Goal: Task Accomplishment & Management: Complete application form

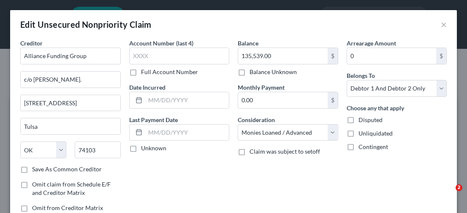
select select "37"
select select "10"
select select "2"
select select "1"
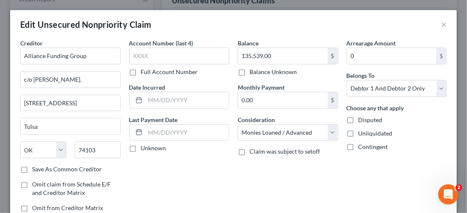
scroll to position [232, 0]
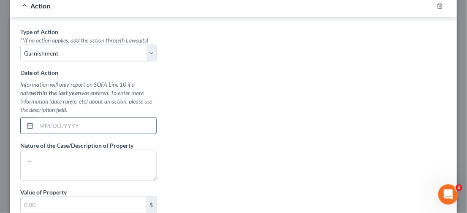
click at [54, 127] on input "text" at bounding box center [96, 126] width 120 height 16
click at [24, 122] on div at bounding box center [29, 126] width 16 height 16
click at [26, 123] on div at bounding box center [29, 126] width 16 height 16
click at [45, 124] on input "text" at bounding box center [96, 126] width 120 height 16
type input "[DATE]"
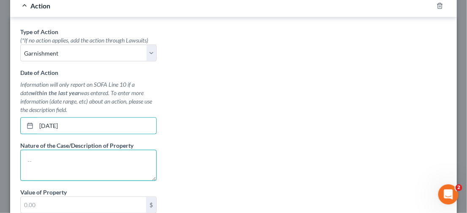
click at [130, 165] on textarea at bounding box center [88, 165] width 136 height 31
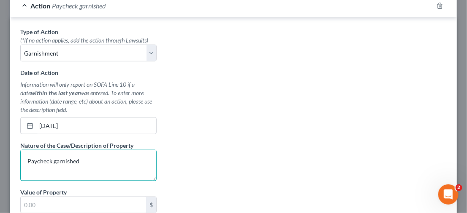
scroll to position [316, 0]
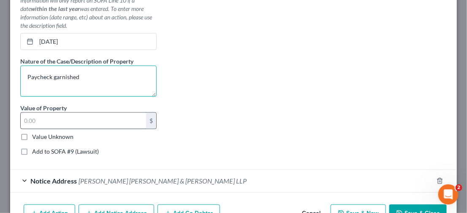
type textarea "Paycheck garnished"
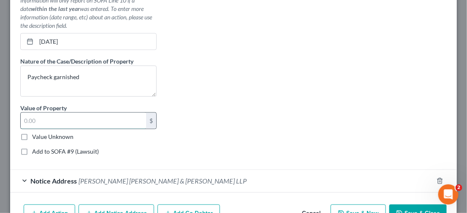
click at [57, 117] on input "text" at bounding box center [83, 121] width 125 height 16
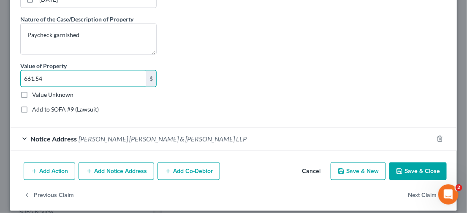
type input "661.54"
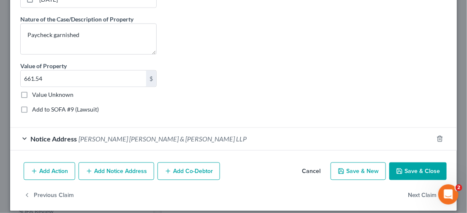
click at [32, 110] on label "Add to SOFA #9 (Lawsuit)" at bounding box center [65, 110] width 67 height 8
click at [35, 110] on input "Add to SOFA #9 (Lawsuit)" at bounding box center [37, 108] width 5 height 5
checkbox input "true"
select select "0"
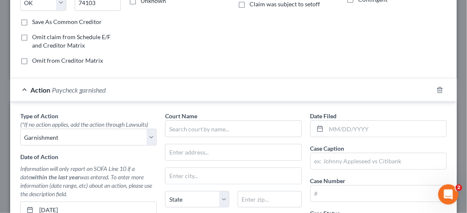
scroll to position [274, 0]
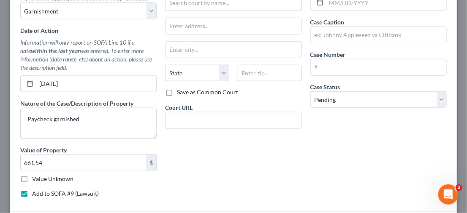
click at [32, 192] on label "Add to SOFA #9 (Lawsuit)" at bounding box center [65, 194] width 67 height 8
click at [35, 192] on input "Add to SOFA #9 (Lawsuit)" at bounding box center [37, 192] width 5 height 5
checkbox input "false"
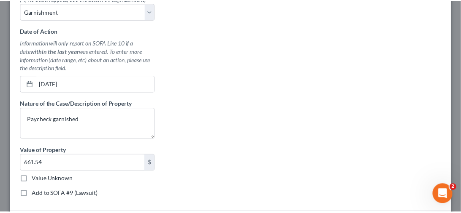
scroll to position [365, 0]
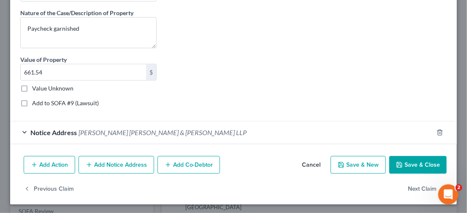
click at [424, 159] on button "Save & Close" at bounding box center [417, 166] width 57 height 18
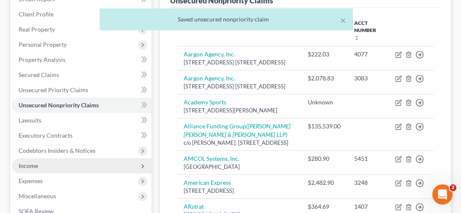
click at [49, 170] on span "Income" at bounding box center [82, 166] width 140 height 15
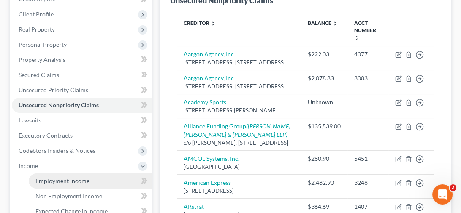
click at [54, 182] on span "Employment Income" at bounding box center [62, 181] width 54 height 7
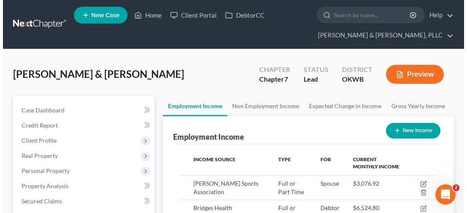
scroll to position [42, 0]
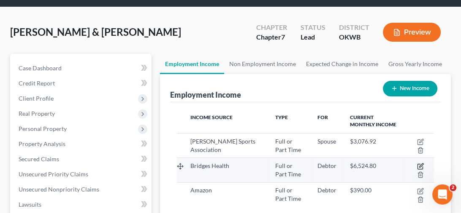
click at [422, 164] on icon "button" at bounding box center [420, 166] width 7 height 7
select select "0"
select select "37"
select select "1"
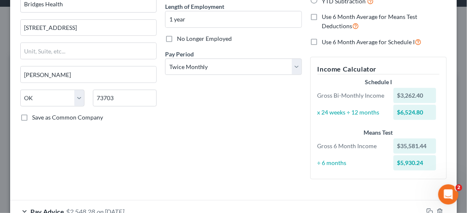
scroll to position [169, 0]
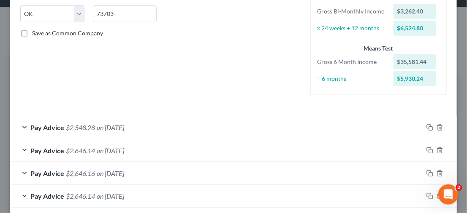
click at [20, 124] on div "Pay Advice $2,548.28 on [DATE]" at bounding box center [216, 127] width 413 height 22
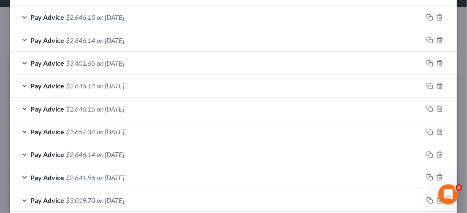
scroll to position [676, 0]
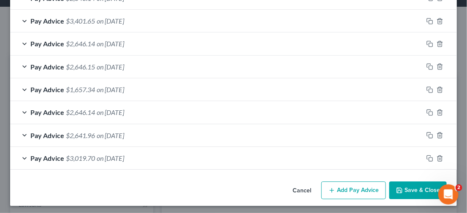
click at [341, 185] on button "Add Pay Advice" at bounding box center [353, 191] width 65 height 18
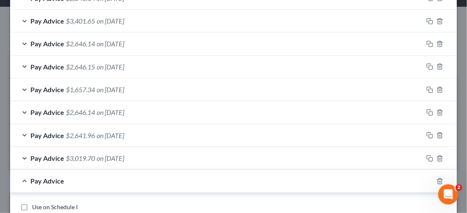
scroll to position [803, 0]
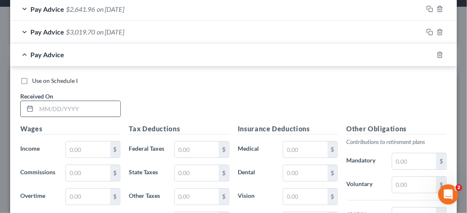
click at [69, 103] on input "text" at bounding box center [78, 109] width 84 height 16
type input "[DATE]"
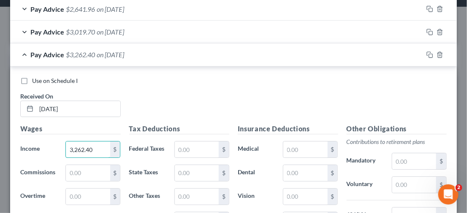
type input "3,262.40"
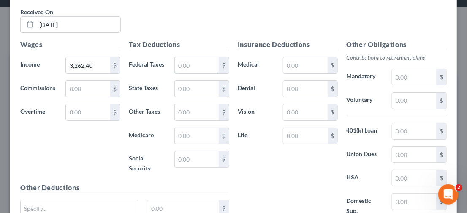
drag, startPoint x: 192, startPoint y: 63, endPoint x: 215, endPoint y: 73, distance: 24.4
click at [192, 63] on input "text" at bounding box center [197, 65] width 44 height 16
type input "234.68"
type input "132.00"
type input "47.31"
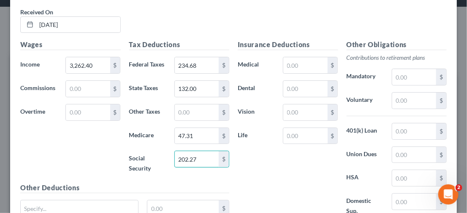
type input "202.27"
click at [403, 71] on input "text" at bounding box center [414, 77] width 44 height 16
type input "97.87"
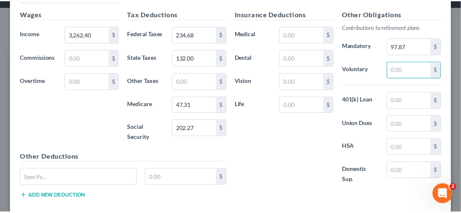
scroll to position [960, 0]
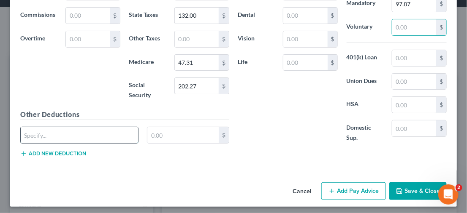
click at [130, 132] on input "text" at bounding box center [79, 135] width 117 height 16
type input "Garnishment"
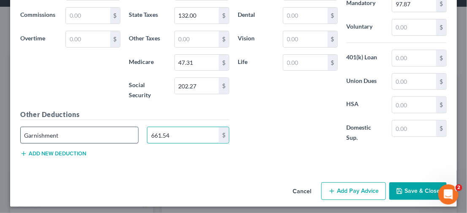
type input "661.54"
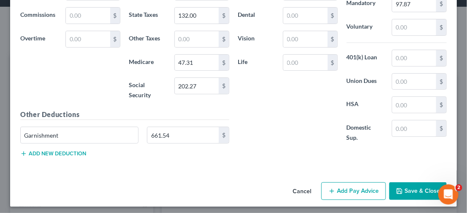
click at [405, 186] on button "Save & Close" at bounding box center [417, 192] width 57 height 18
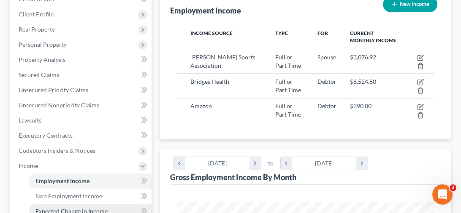
scroll to position [211, 0]
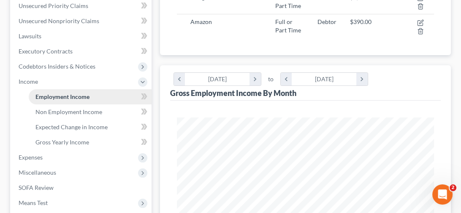
click at [70, 98] on span "Employment Income" at bounding box center [62, 96] width 54 height 7
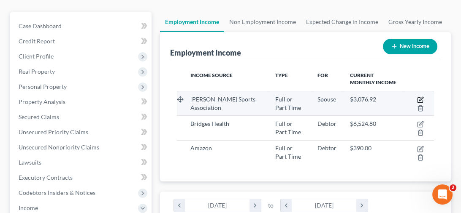
click at [418, 98] on icon "button" at bounding box center [419, 100] width 5 height 5
select select "0"
select select "37"
select select "1"
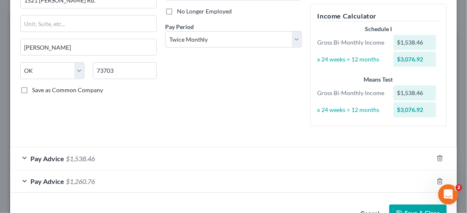
scroll to position [138, 0]
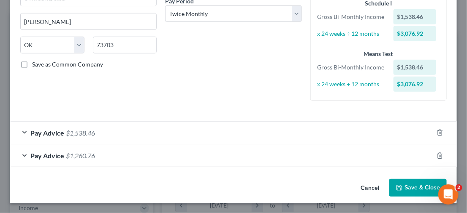
click at [20, 156] on div "Pay Advice $1,260.76" at bounding box center [221, 156] width 423 height 22
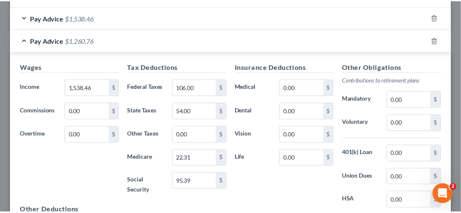
scroll to position [351, 0]
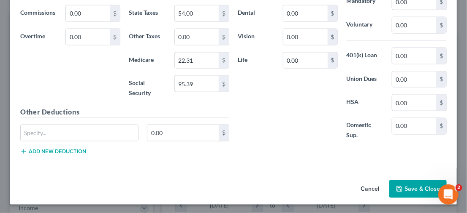
click at [369, 188] on button "Cancel" at bounding box center [370, 189] width 32 height 17
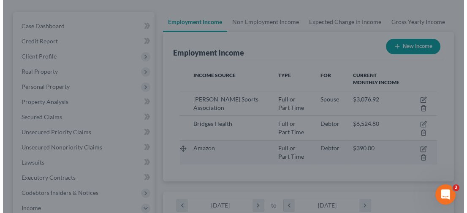
scroll to position [421800, 421654]
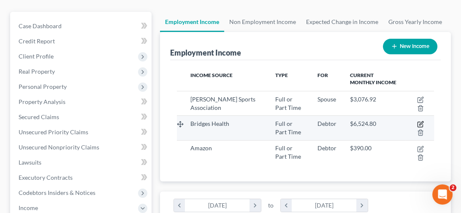
click at [420, 124] on icon "button" at bounding box center [420, 124] width 7 height 7
select select "0"
select select "37"
select select "1"
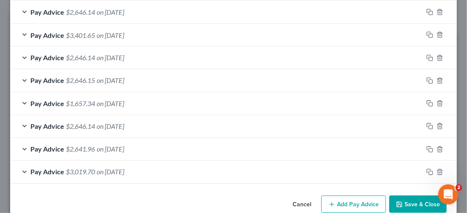
scroll to position [438, 0]
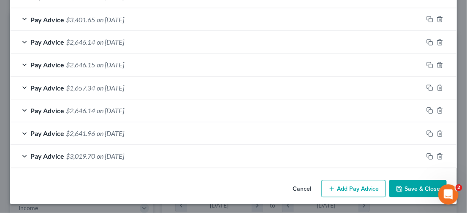
click at [345, 191] on button "Add Pay Advice" at bounding box center [353, 190] width 65 height 18
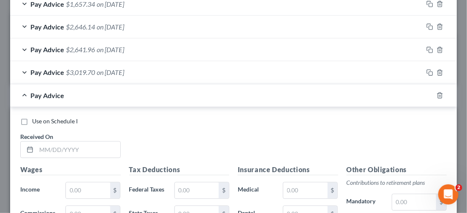
scroll to position [564, 0]
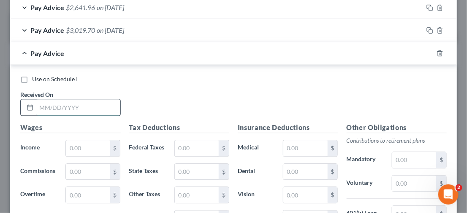
click at [89, 106] on input "text" at bounding box center [78, 108] width 84 height 16
type input "8"
type input "[DATE]"
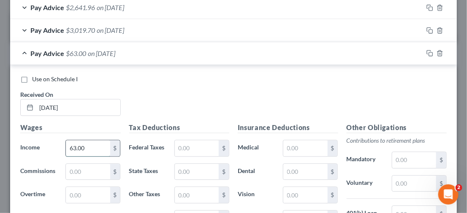
type input "63.00"
click at [199, 143] on input "text" at bounding box center [197, 149] width 44 height 16
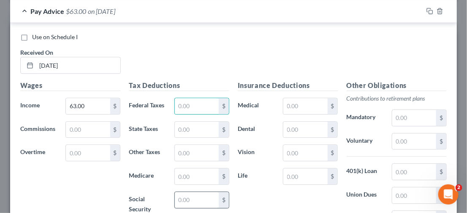
click at [194, 198] on input "text" at bounding box center [197, 200] width 44 height 16
type input "3.90"
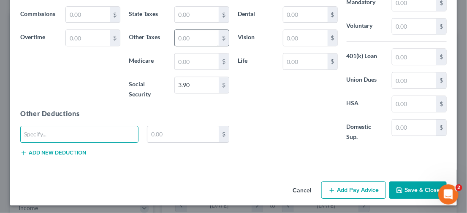
scroll to position [637, 0]
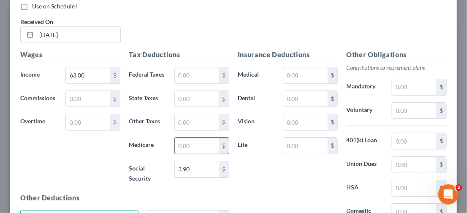
click at [192, 150] on input "text" at bounding box center [197, 146] width 44 height 16
type input "0.91"
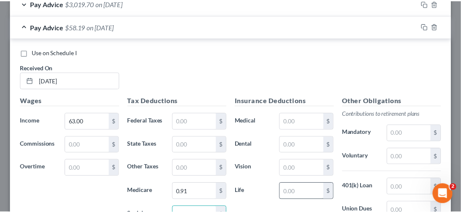
scroll to position [717, 0]
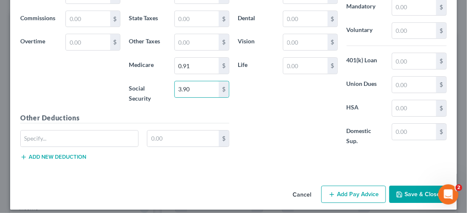
click at [403, 190] on button "Save & Close" at bounding box center [417, 195] width 57 height 18
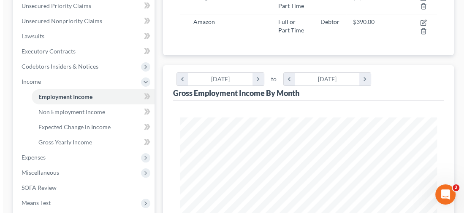
scroll to position [84, 0]
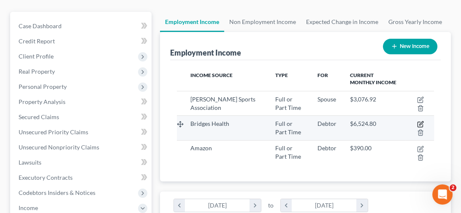
click at [421, 121] on icon "button" at bounding box center [420, 124] width 7 height 7
select select "0"
select select "37"
select select "1"
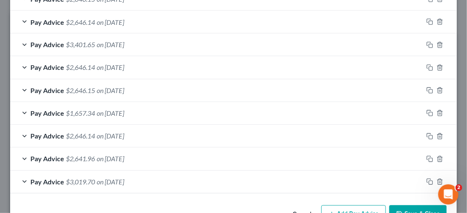
scroll to position [460, 0]
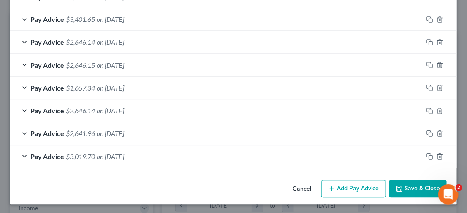
click at [342, 186] on button "Add Pay Advice" at bounding box center [353, 190] width 65 height 18
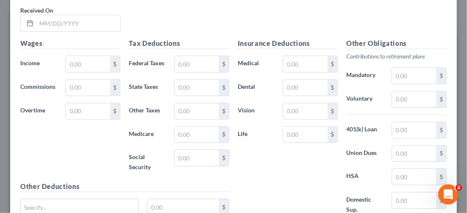
scroll to position [744, 0]
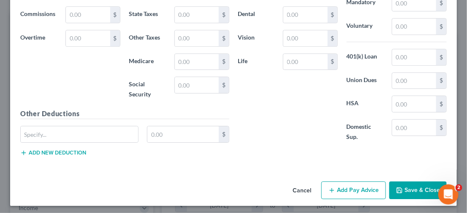
click at [407, 184] on button "Save & Close" at bounding box center [417, 191] width 57 height 18
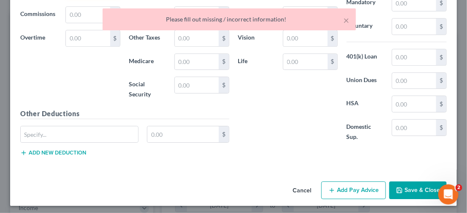
scroll to position [576, 0]
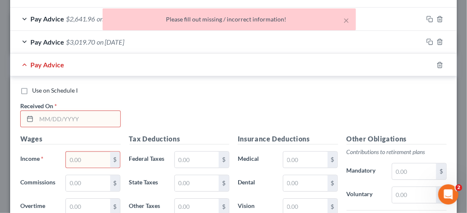
click at [294, 102] on div "Use on Schedule I Received On *" at bounding box center [233, 110] width 435 height 48
click at [436, 64] on icon "button" at bounding box center [439, 65] width 7 height 7
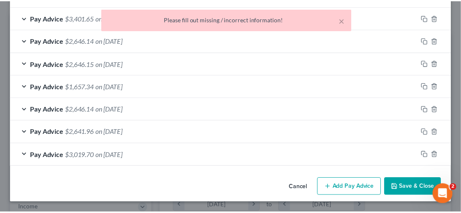
scroll to position [460, 0]
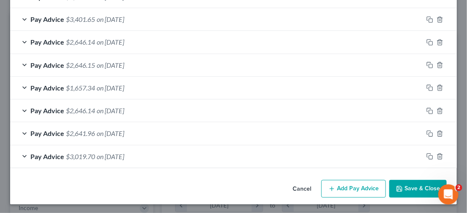
click at [408, 189] on button "Save & Close" at bounding box center [417, 190] width 57 height 18
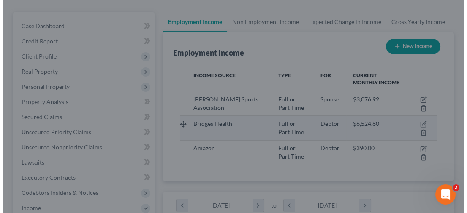
scroll to position [421800, 421654]
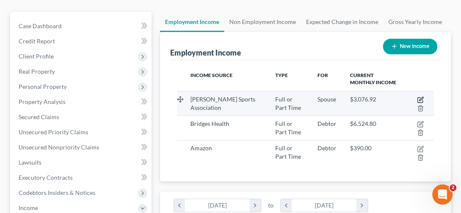
click at [420, 97] on icon "button" at bounding box center [420, 100] width 7 height 7
select select "0"
select select "37"
select select "1"
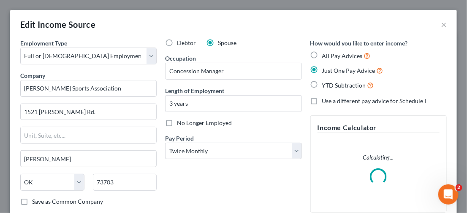
scroll to position [112, 0]
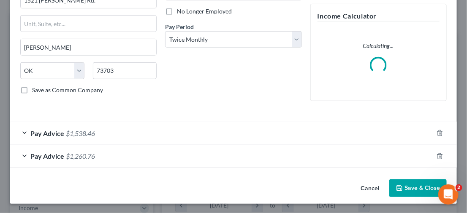
click at [28, 130] on div "Pay Advice $1,538.46" at bounding box center [221, 133] width 423 height 22
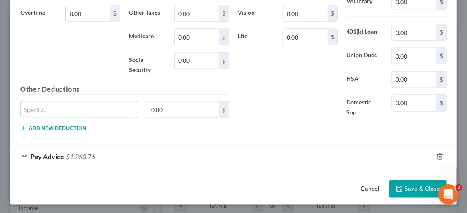
scroll to position [351, 0]
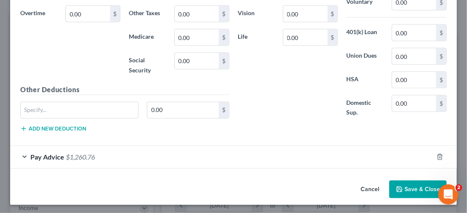
click at [21, 156] on div "Pay Advice $1,260.76" at bounding box center [221, 157] width 423 height 22
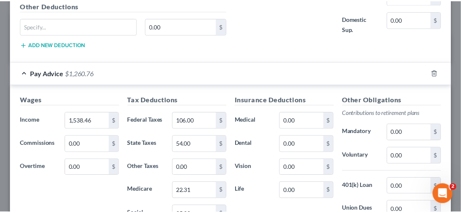
scroll to position [562, 0]
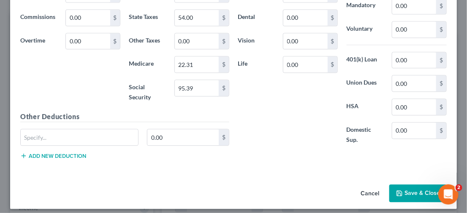
click at [396, 190] on icon "button" at bounding box center [399, 193] width 7 height 7
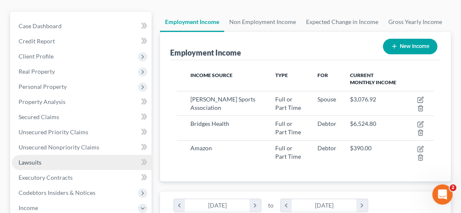
scroll to position [127, 0]
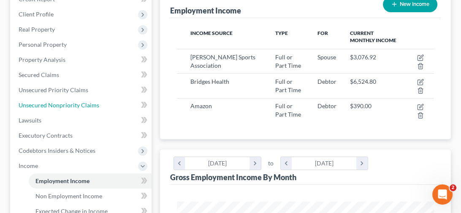
drag, startPoint x: 73, startPoint y: 101, endPoint x: 281, endPoint y: 92, distance: 207.8
click at [73, 102] on span "Unsecured Nonpriority Claims" at bounding box center [59, 105] width 81 height 7
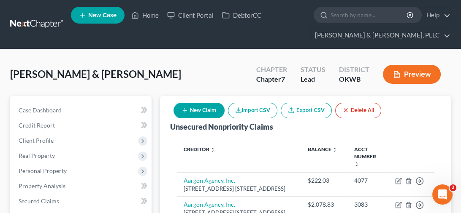
click at [202, 112] on button "New Claim" at bounding box center [198, 111] width 51 height 16
select select "2"
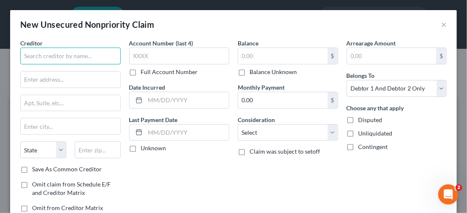
click at [73, 57] on input "text" at bounding box center [70, 56] width 100 height 17
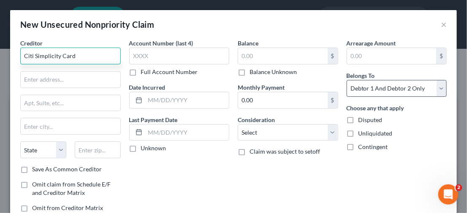
type input "Citi Simplicity Card"
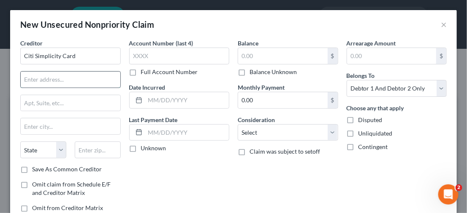
click at [62, 81] on input "text" at bounding box center [71, 80] width 100 height 16
type input "P.O. Box 6500"
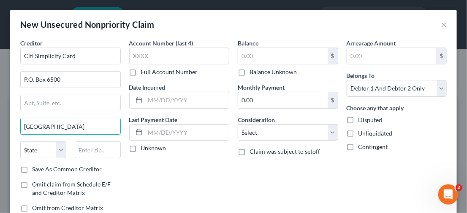
type input "[GEOGRAPHIC_DATA]"
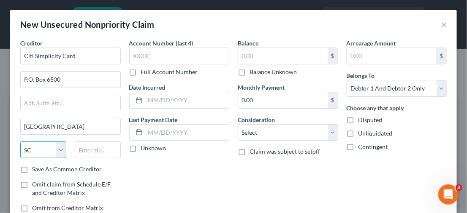
select select "43"
type input "57117"
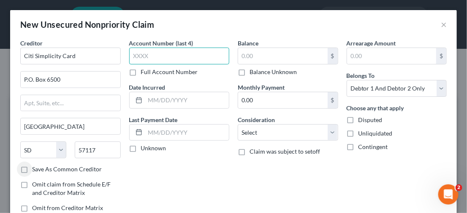
click at [175, 57] on input "text" at bounding box center [179, 56] width 100 height 17
type input "6260"
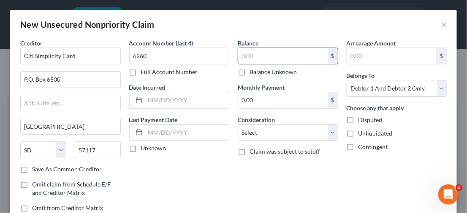
click at [271, 50] on input "text" at bounding box center [282, 56] width 89 height 16
type input "6,700.00"
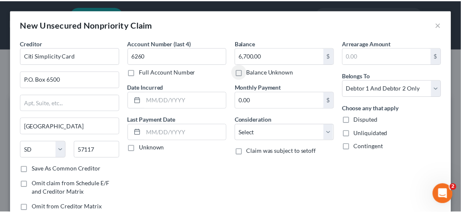
scroll to position [42, 0]
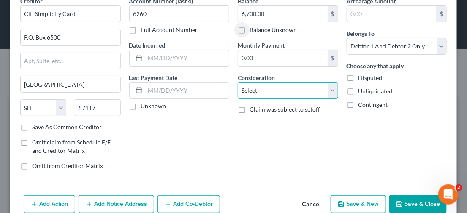
click at [331, 92] on select "Select Cable / Satellite Services Collection Agency Credit Card Debt Debt Couns…" at bounding box center [288, 90] width 100 height 17
select select "2"
click at [238, 82] on select "Select Cable / Satellite Services Collection Agency Credit Card Debt Debt Couns…" at bounding box center [288, 90] width 100 height 17
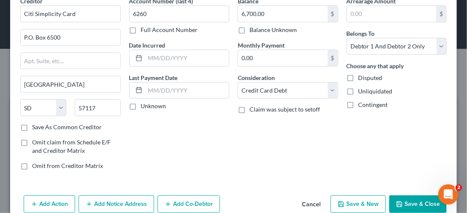
click at [392, 198] on button "Save & Close" at bounding box center [417, 205] width 57 height 18
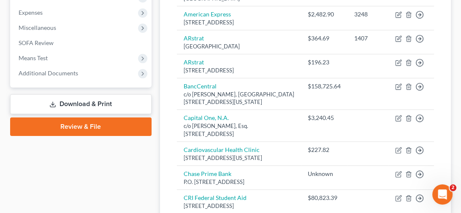
scroll to position [211, 0]
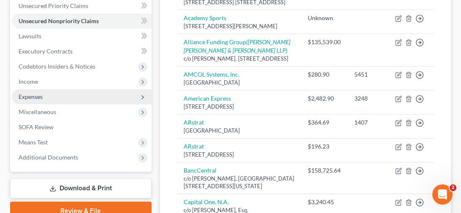
drag, startPoint x: 46, startPoint y: 94, endPoint x: 53, endPoint y: 97, distance: 7.8
click at [46, 94] on span "Expenses" at bounding box center [82, 96] width 140 height 15
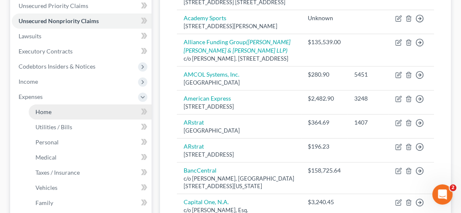
scroll to position [295, 0]
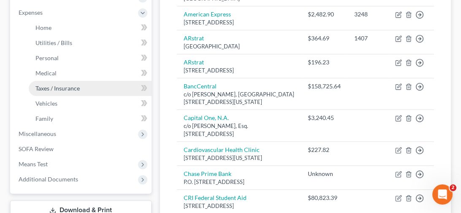
click at [64, 86] on span "Taxes / Insurance" at bounding box center [57, 88] width 44 height 7
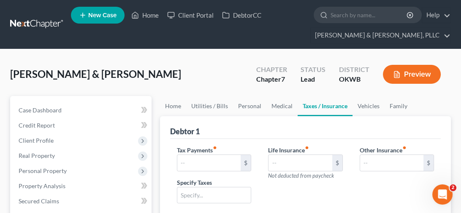
type input "0.00"
type input "469.00"
type input "0.00"
click at [170, 104] on link "Home" at bounding box center [173, 106] width 26 height 20
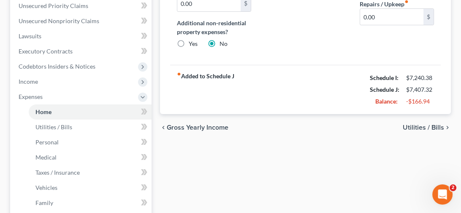
scroll to position [355, 0]
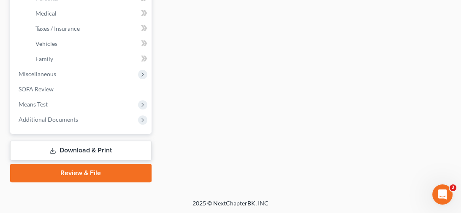
click at [73, 143] on link "Download & Print" at bounding box center [80, 151] width 141 height 20
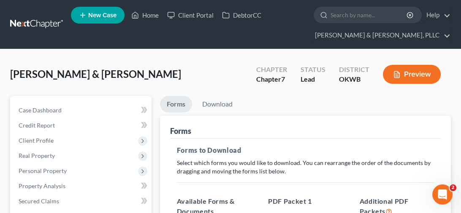
scroll to position [127, 0]
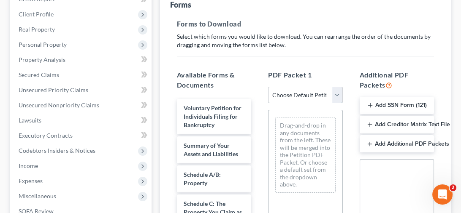
click at [335, 99] on select "Choose Default Petition PDF Packet Complete Bankruptcy Petition (all forms and …" at bounding box center [305, 95] width 74 height 17
select select "0"
click at [268, 87] on select "Choose Default Petition PDF Packet Complete Bankruptcy Petition (all forms and …" at bounding box center [305, 95] width 74 height 17
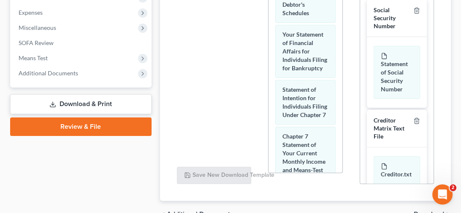
scroll to position [341, 0]
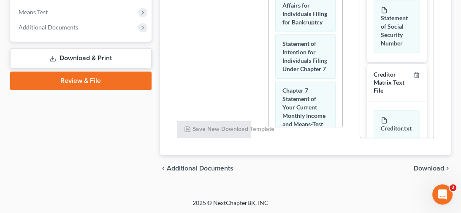
click at [424, 169] on span "Download" at bounding box center [428, 168] width 30 height 7
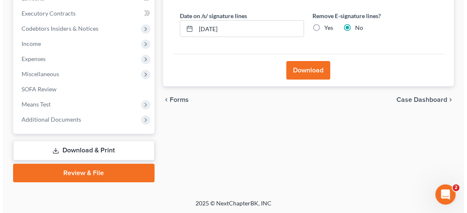
scroll to position [165, 0]
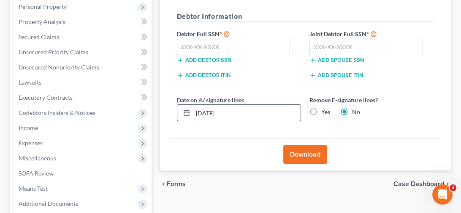
drag, startPoint x: 236, startPoint y: 116, endPoint x: 191, endPoint y: 116, distance: 44.7
click at [191, 116] on div "[DATE]" at bounding box center [239, 113] width 124 height 17
click at [308, 157] on button "Download" at bounding box center [305, 155] width 44 height 19
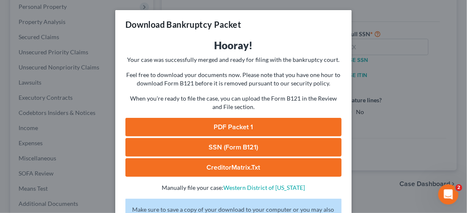
click at [268, 120] on link "PDF Packet 1" at bounding box center [233, 127] width 216 height 19
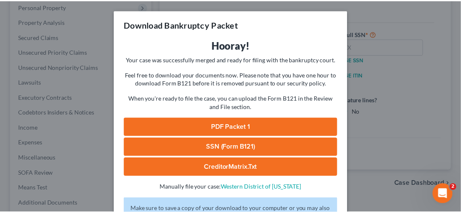
scroll to position [77, 0]
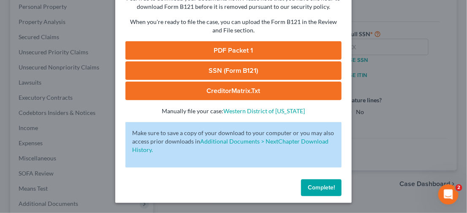
click at [311, 188] on span "Complete!" at bounding box center [321, 187] width 27 height 7
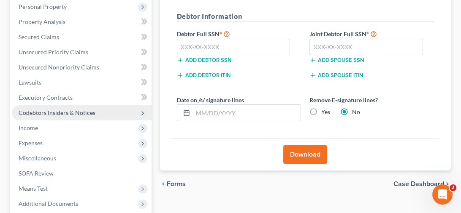
scroll to position [122, 0]
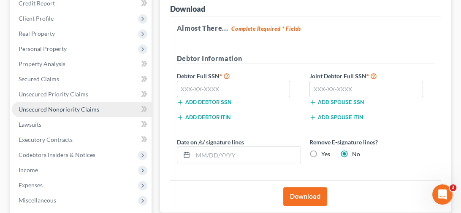
click at [70, 103] on link "Unsecured Nonpriority Claims" at bounding box center [82, 109] width 140 height 15
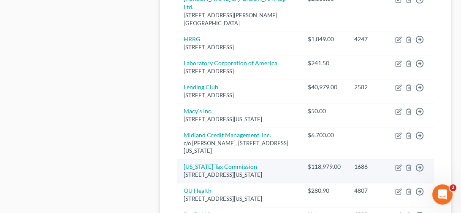
scroll to position [633, 0]
